Goal: Use online tool/utility: Use online tool/utility

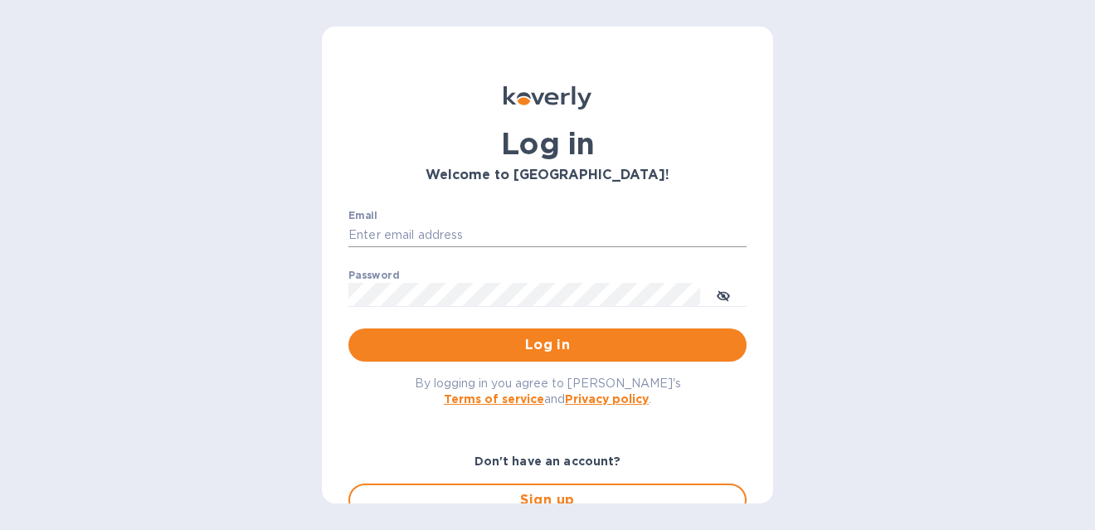
click at [392, 226] on input "Email" at bounding box center [547, 235] width 398 height 25
type input "[PERSON_NAME][EMAIL_ADDRESS][PERSON_NAME][DOMAIN_NAME]"
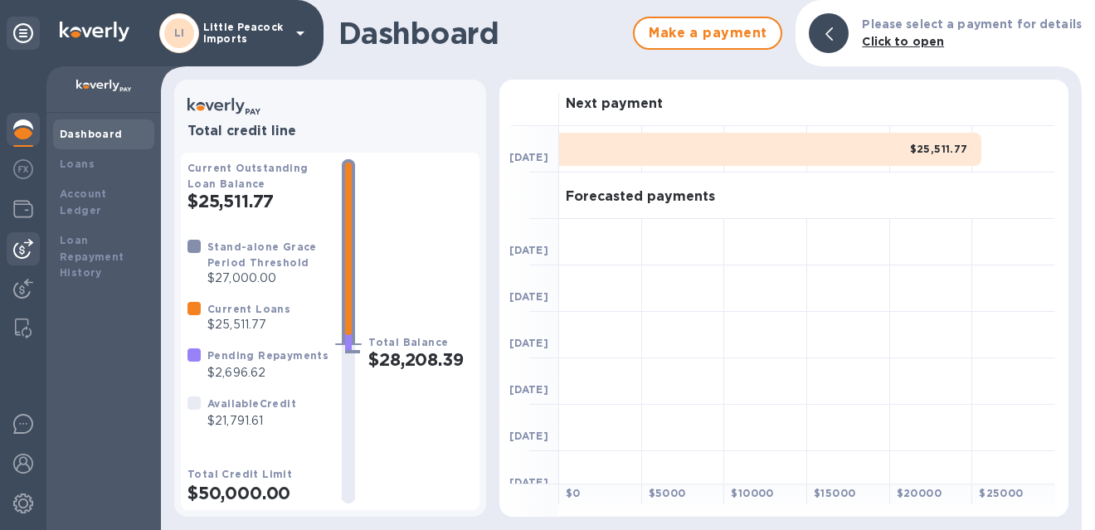
click at [32, 249] on img at bounding box center [23, 249] width 20 height 20
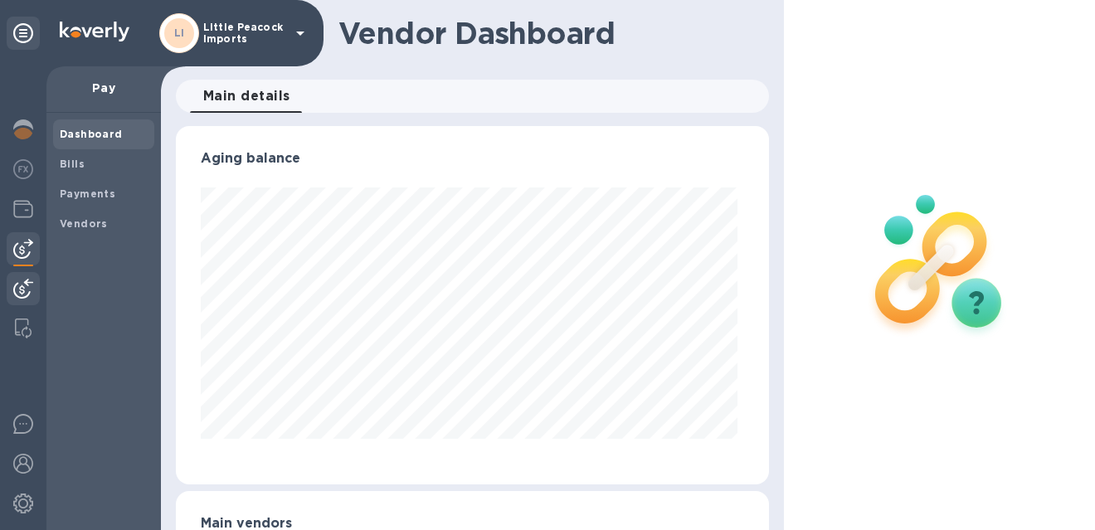
scroll to position [358, 586]
click at [22, 296] on img at bounding box center [23, 289] width 20 height 20
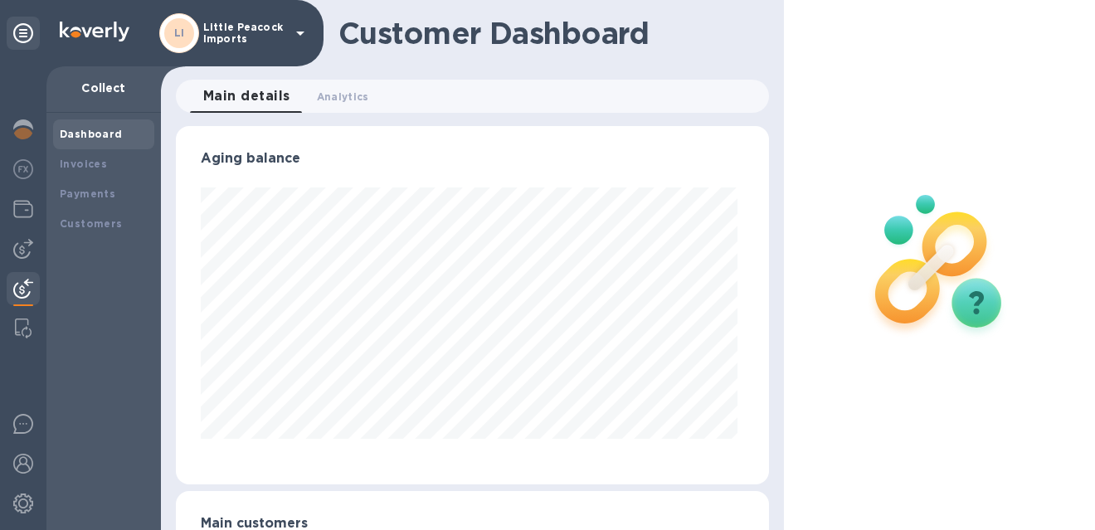
scroll to position [358, 586]
click at [111, 169] on div "Invoices" at bounding box center [104, 164] width 88 height 17
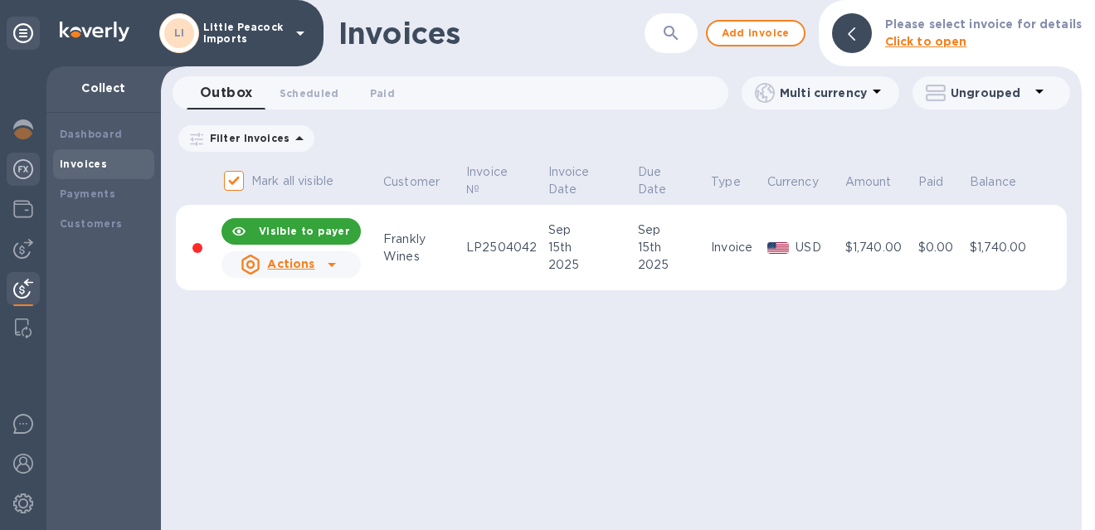
click at [23, 165] on img at bounding box center [23, 169] width 20 height 20
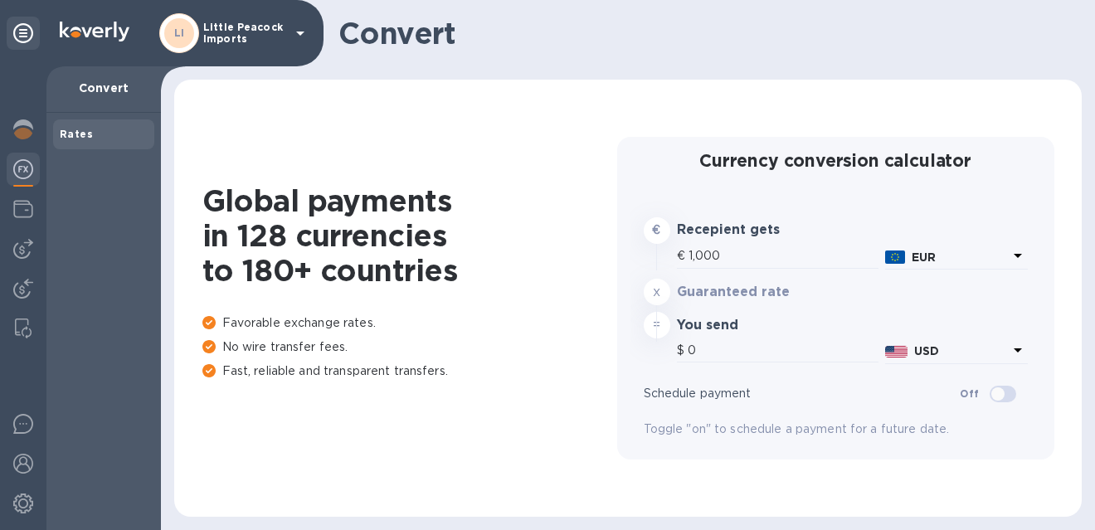
type input "1,178.76"
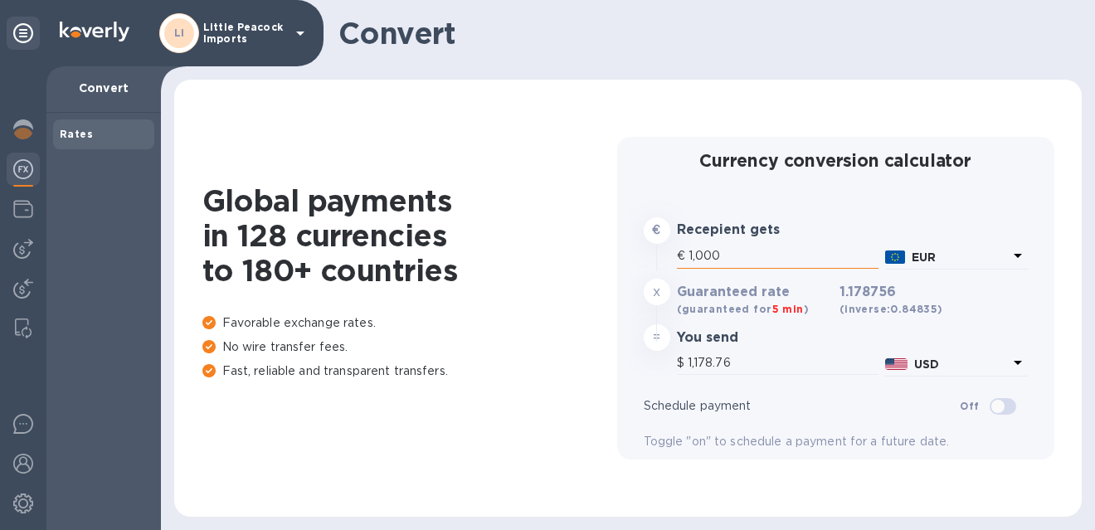
click at [729, 247] on input "1,000" at bounding box center [783, 256] width 190 height 25
type input "1"
type input "1.18"
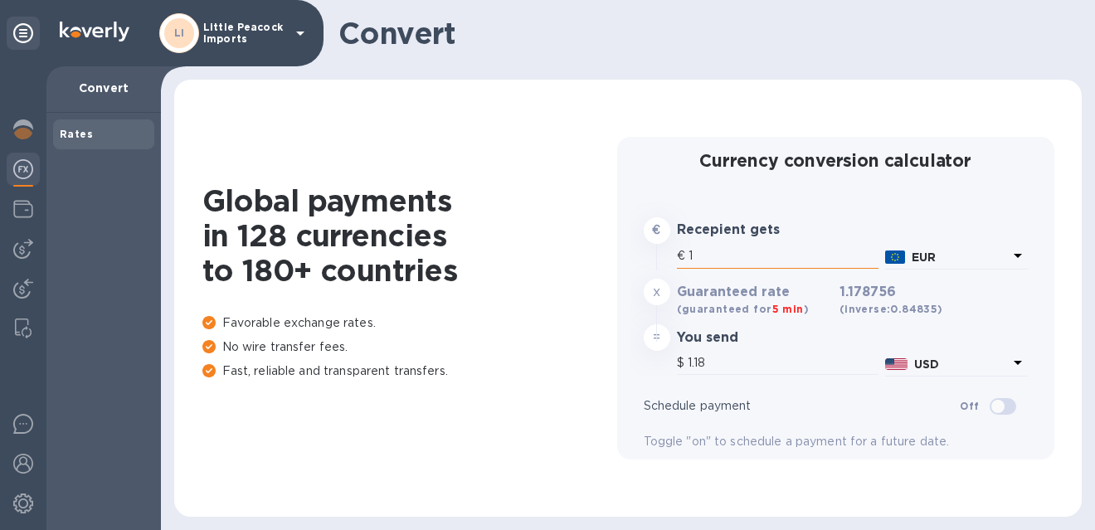
type input "10"
type input "11.79"
type input "100"
type input "117.88"
type input "1,000"
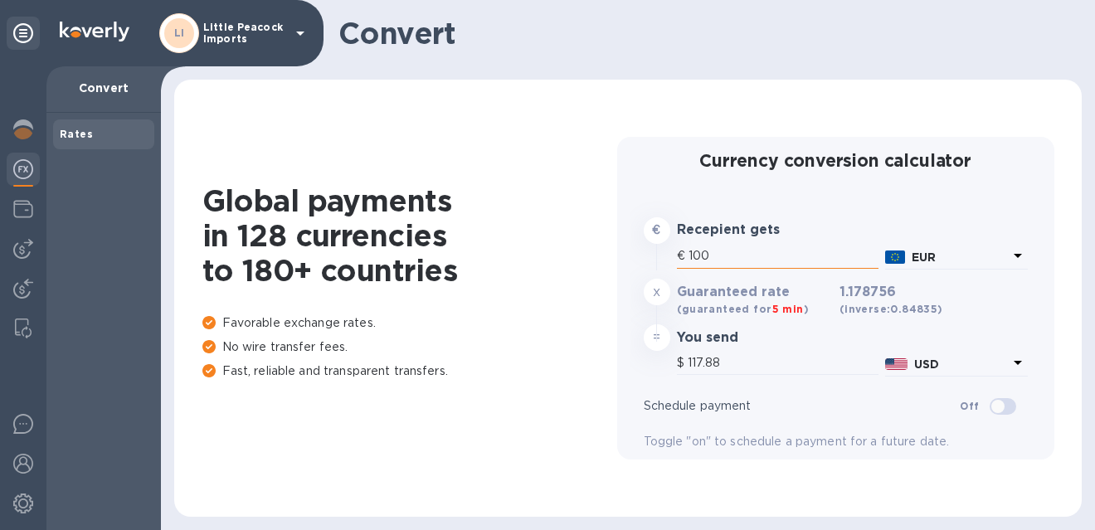
type input "1,178.76"
type input "10,000"
type input "11,787.56"
type input "10,000"
click at [941, 252] on p "EUR" at bounding box center [960, 257] width 96 height 17
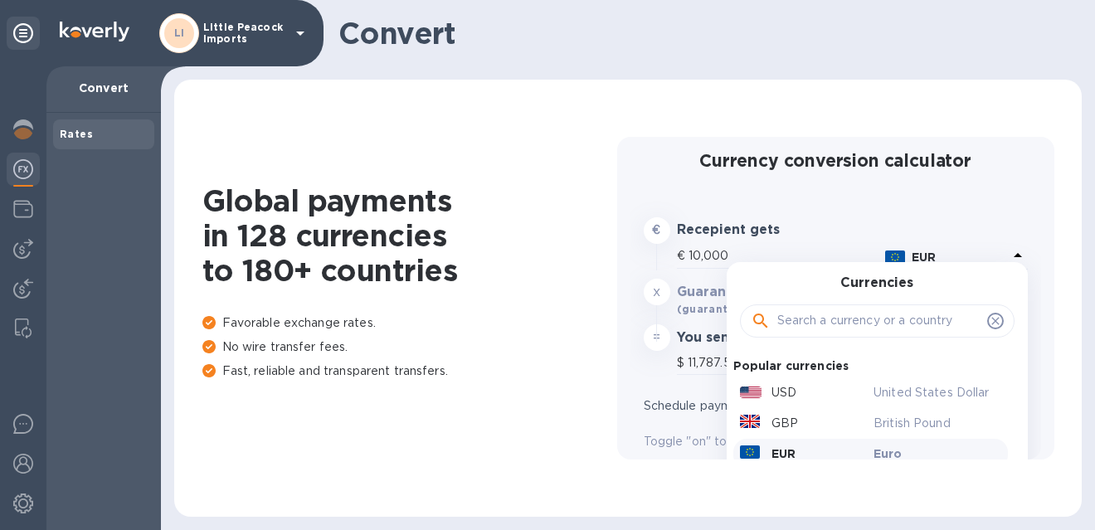
click at [863, 328] on input "text" at bounding box center [878, 321] width 203 height 25
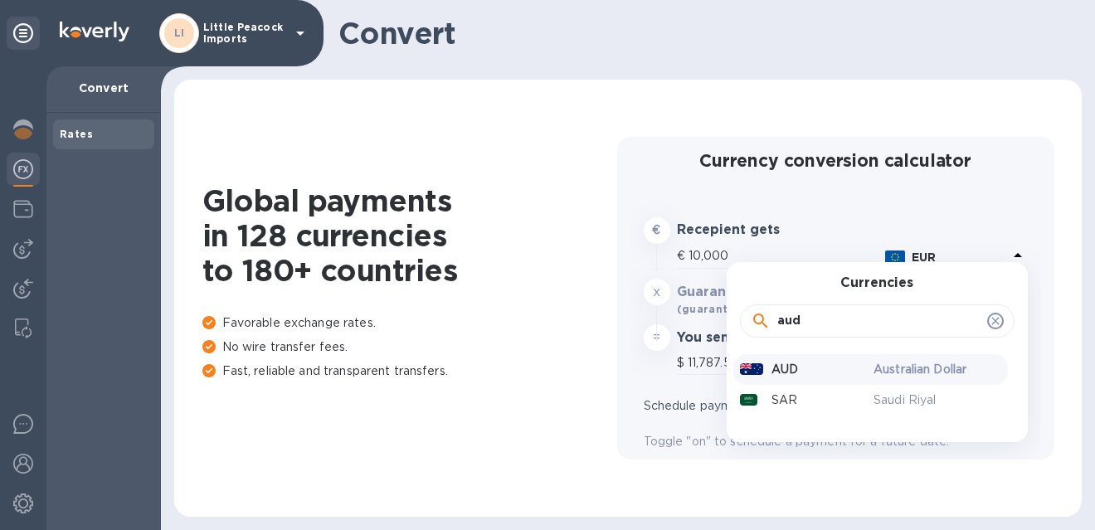
type input "aud"
click at [784, 370] on p "AUD" at bounding box center [784, 369] width 27 height 17
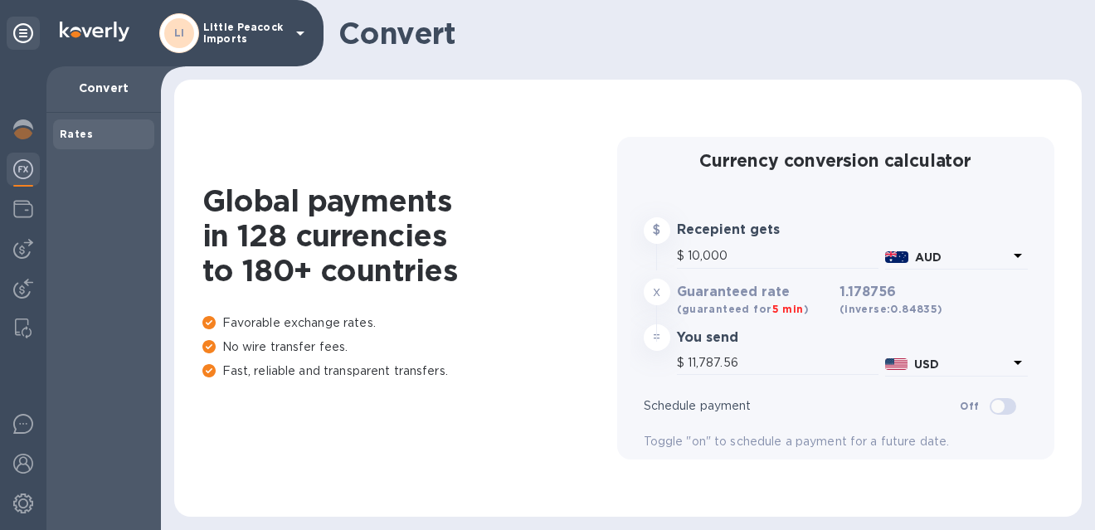
type input "6,599.9"
click at [744, 255] on input "10,000" at bounding box center [783, 256] width 191 height 25
type input "6"
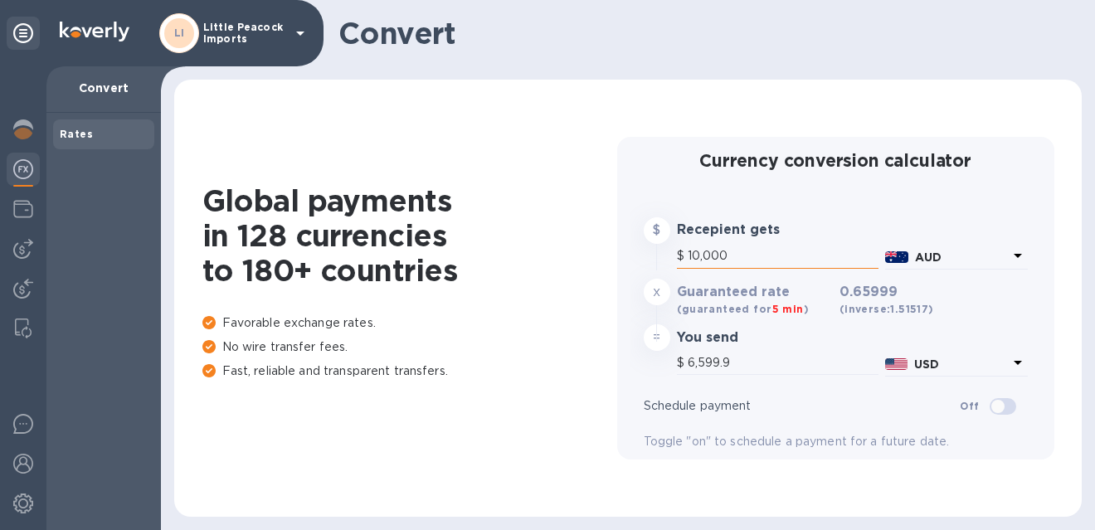
type input "3.96"
type input "61"
type input "40.26"
type input "617"
type input "407.21"
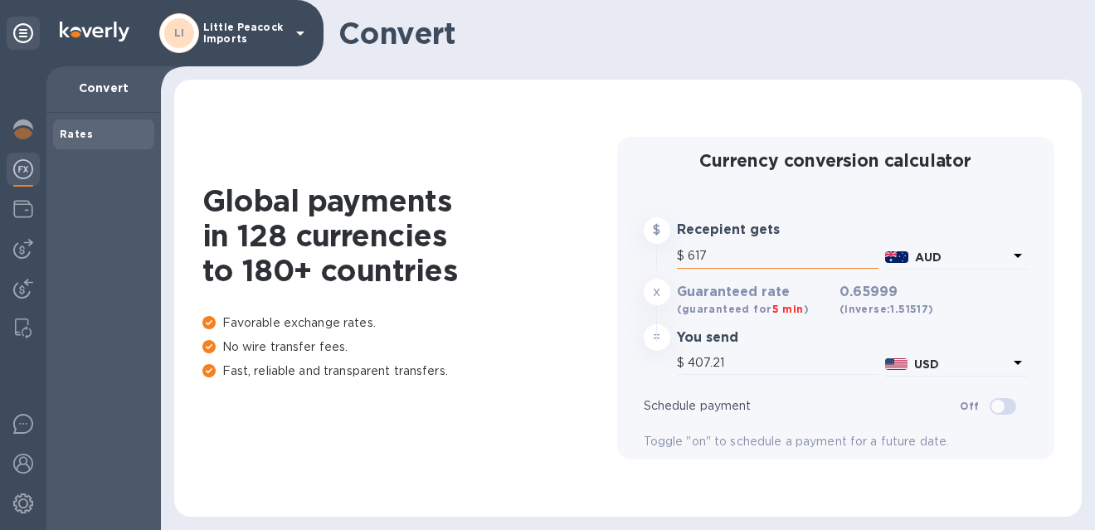
type input "6,179"
type input "4,078.08"
type input "6,179.6"
type input "4,078.47"
type input "6,179.66"
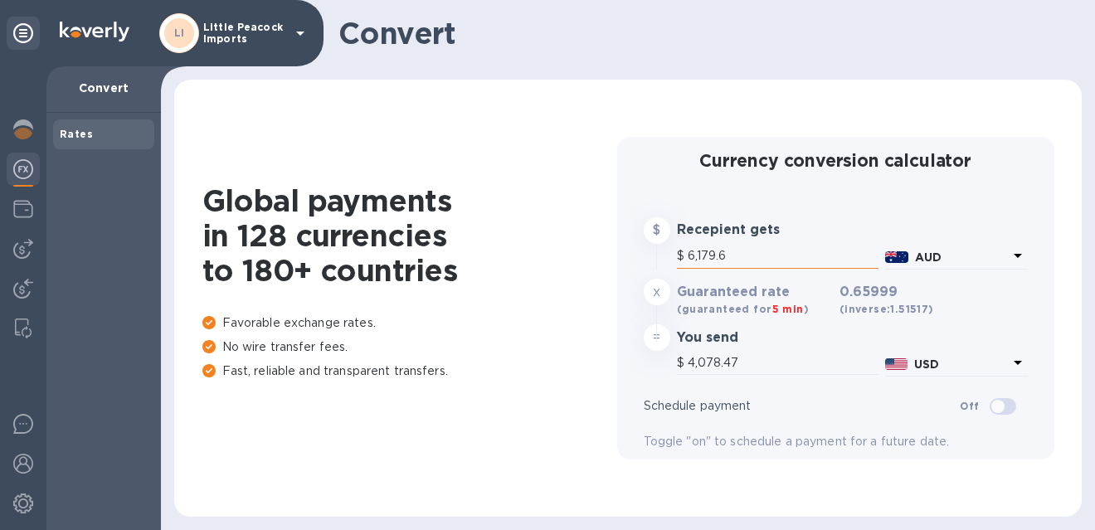
type input "4,078.51"
type input "6,179.66"
